Goal: Information Seeking & Learning: Learn about a topic

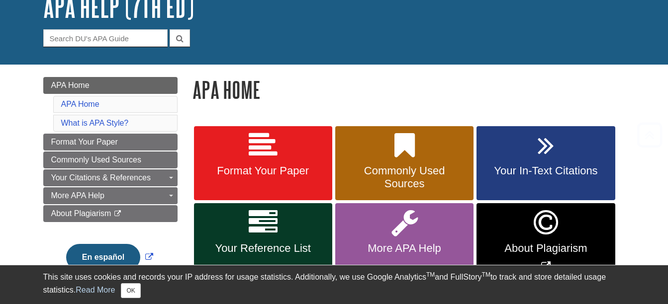
scroll to position [199, 0]
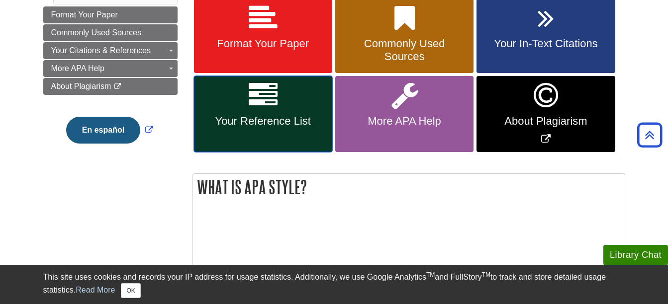
click at [267, 102] on icon at bounding box center [263, 95] width 29 height 29
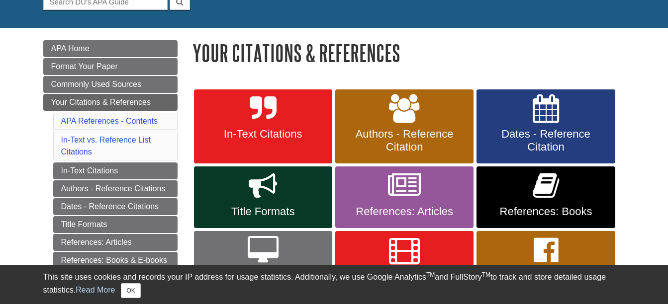
scroll to position [149, 0]
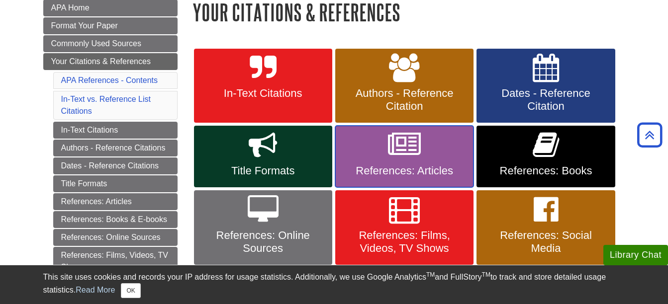
click at [371, 161] on link "References: Articles" at bounding box center [404, 157] width 138 height 62
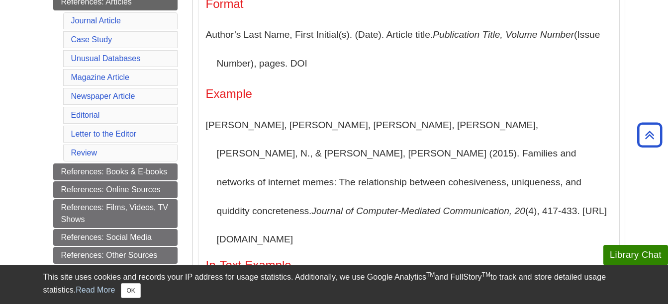
scroll to position [199, 0]
